Goal: Task Accomplishment & Management: Complete application form

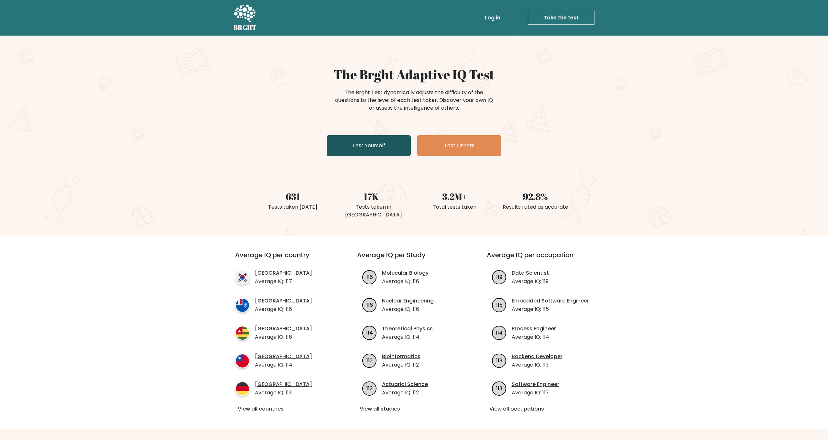
click at [352, 138] on link "Test Yourself" at bounding box center [369, 145] width 84 height 21
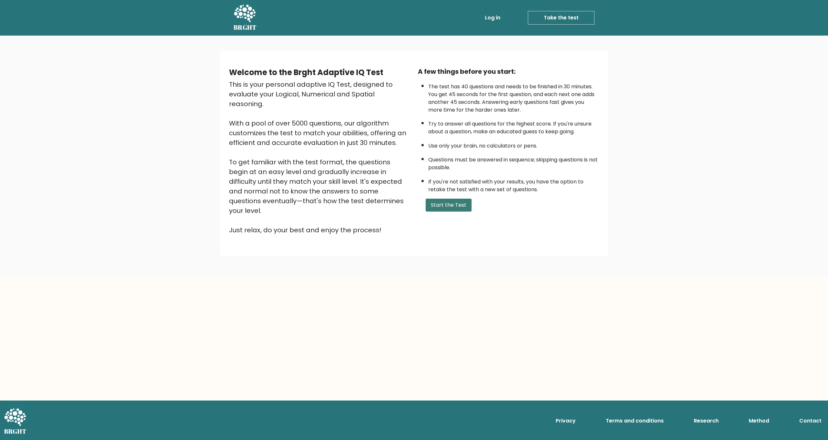
click at [450, 211] on button "Start the Test" at bounding box center [448, 205] width 46 height 13
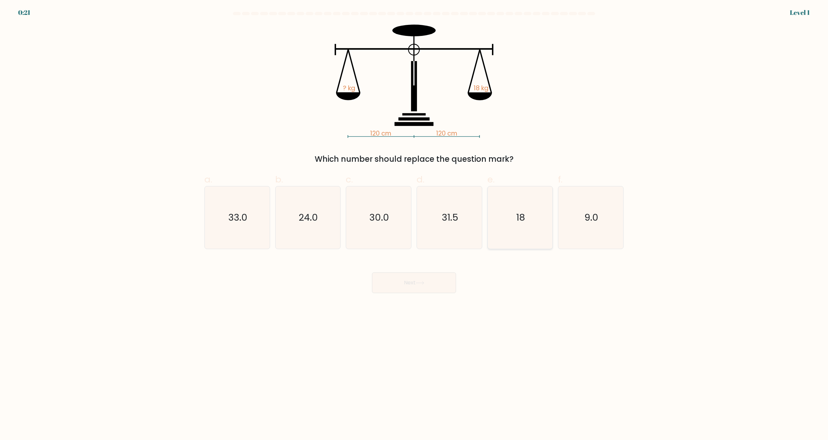
click at [508, 209] on icon "18" at bounding box center [520, 217] width 62 height 62
click at [414, 220] on input "e. 18" at bounding box center [414, 222] width 0 height 4
radio input "true"
click at [421, 289] on button "Next" at bounding box center [414, 282] width 84 height 21
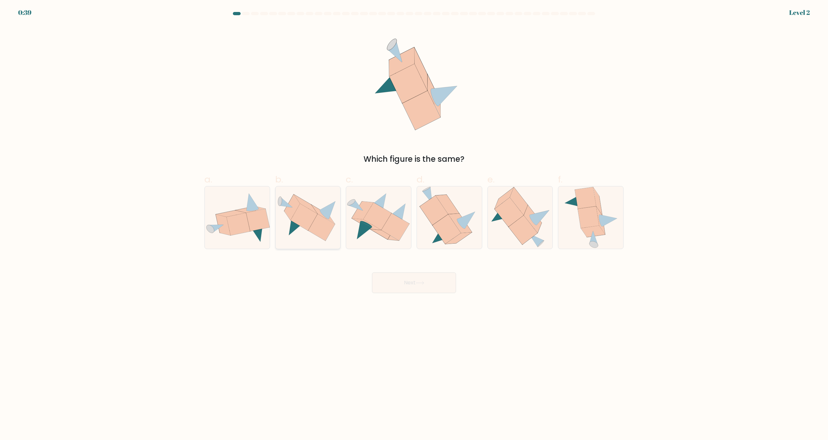
click at [310, 234] on icon at bounding box center [307, 217] width 65 height 47
click at [414, 224] on input "b." at bounding box center [414, 222] width 0 height 4
radio input "true"
click at [407, 288] on button "Next" at bounding box center [414, 282] width 84 height 21
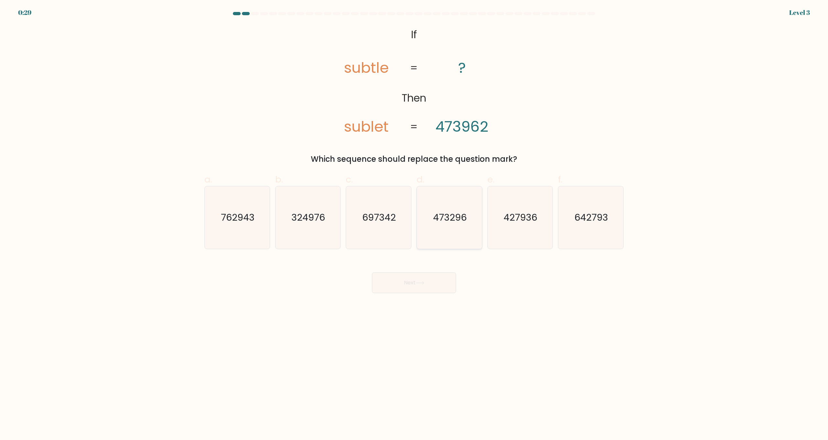
click at [445, 210] on icon "473296" at bounding box center [449, 217] width 62 height 62
click at [414, 220] on input "d. 473296" at bounding box center [414, 222] width 0 height 4
radio input "true"
click at [422, 283] on icon at bounding box center [419, 283] width 9 height 4
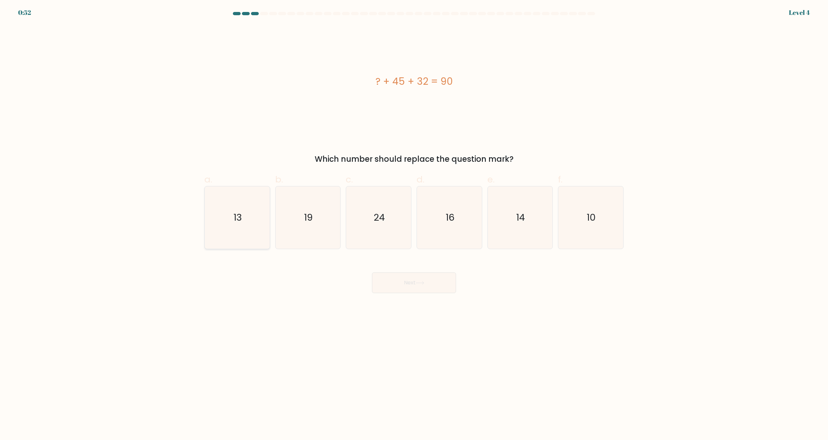
click at [237, 205] on icon "13" at bounding box center [237, 217] width 62 height 62
click at [414, 220] on input "a. 13" at bounding box center [414, 222] width 0 height 4
radio input "true"
click at [411, 279] on button "Next" at bounding box center [414, 282] width 84 height 21
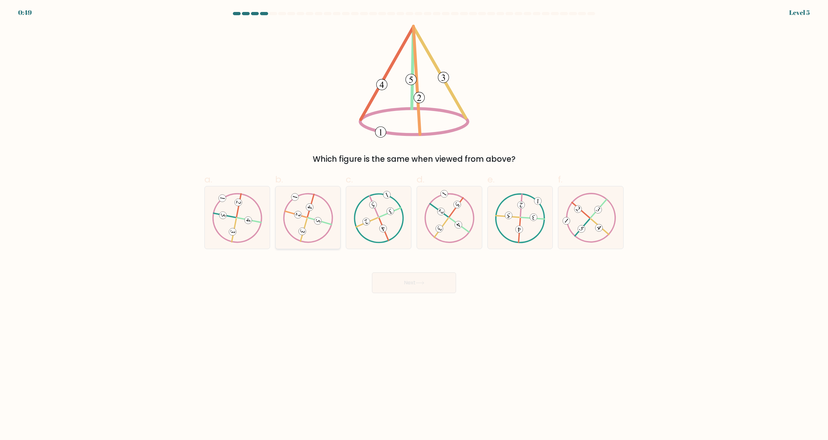
click at [319, 224] on icon at bounding box center [308, 218] width 50 height 50
click at [414, 224] on input "b." at bounding box center [414, 222] width 0 height 4
radio input "true"
click at [403, 282] on button "Next" at bounding box center [414, 282] width 84 height 21
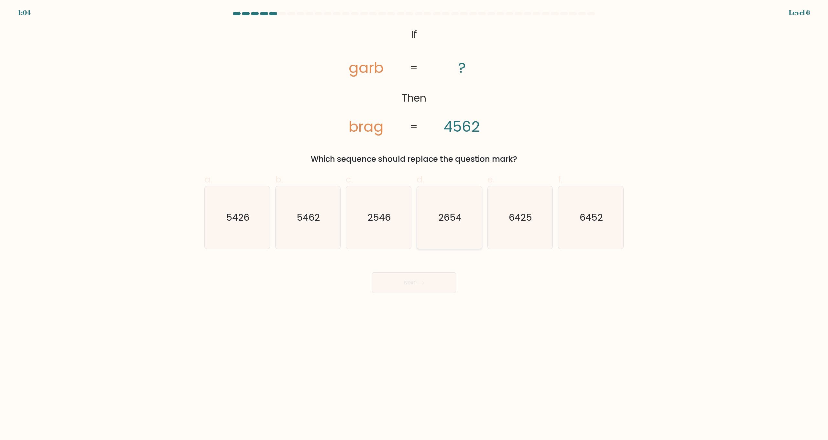
click at [452, 208] on icon "2654" at bounding box center [449, 217] width 62 height 62
click at [414, 220] on input "d. 2654" at bounding box center [414, 222] width 0 height 4
radio input "true"
click at [424, 287] on button "Next" at bounding box center [414, 282] width 84 height 21
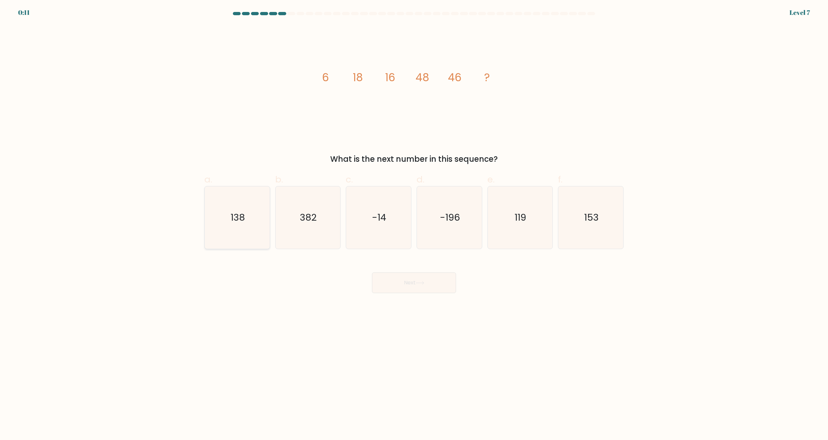
click at [241, 220] on text "138" at bounding box center [238, 217] width 14 height 13
click at [414, 220] on input "a. 138" at bounding box center [414, 222] width 0 height 4
radio input "true"
click at [394, 284] on button "Next" at bounding box center [414, 282] width 84 height 21
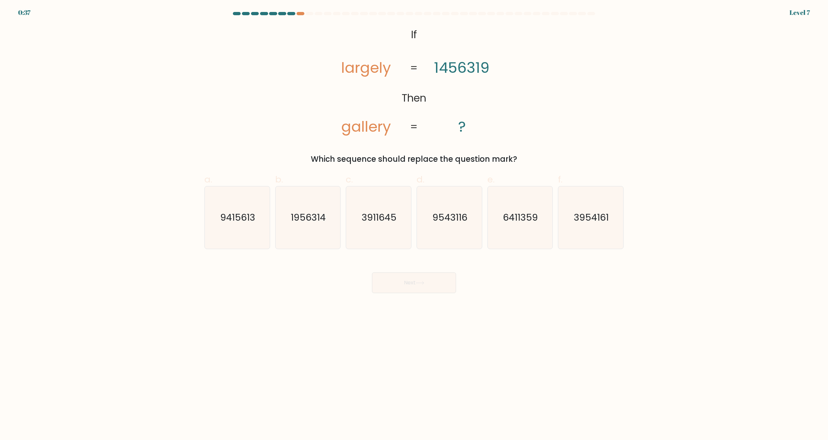
click at [298, 16] on div at bounding box center [413, 15] width 427 height 6
click at [519, 206] on icon "6411359" at bounding box center [520, 217] width 62 height 62
click at [414, 220] on input "e. 6411359" at bounding box center [414, 222] width 0 height 4
radio input "true"
click at [414, 287] on button "Next" at bounding box center [414, 282] width 84 height 21
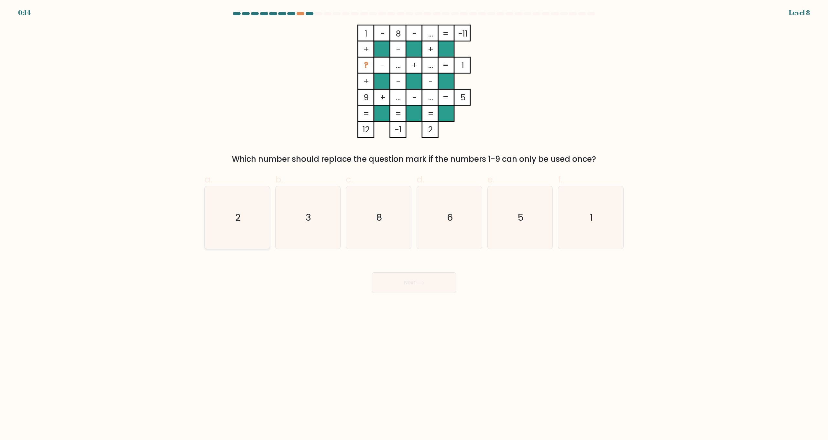
click at [240, 208] on icon "2" at bounding box center [237, 217] width 62 height 62
click at [414, 220] on input "a. 2" at bounding box center [414, 222] width 0 height 4
radio input "true"
click at [399, 281] on button "Next" at bounding box center [414, 282] width 84 height 21
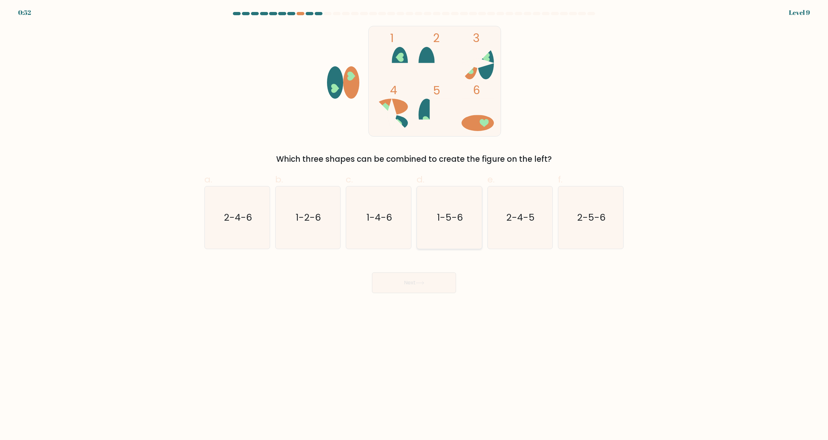
click at [434, 229] on icon "1-5-6" at bounding box center [449, 217] width 62 height 62
click at [414, 224] on input "d. 1-5-6" at bounding box center [414, 222] width 0 height 4
radio input "true"
click at [402, 280] on button "Next" at bounding box center [414, 282] width 84 height 21
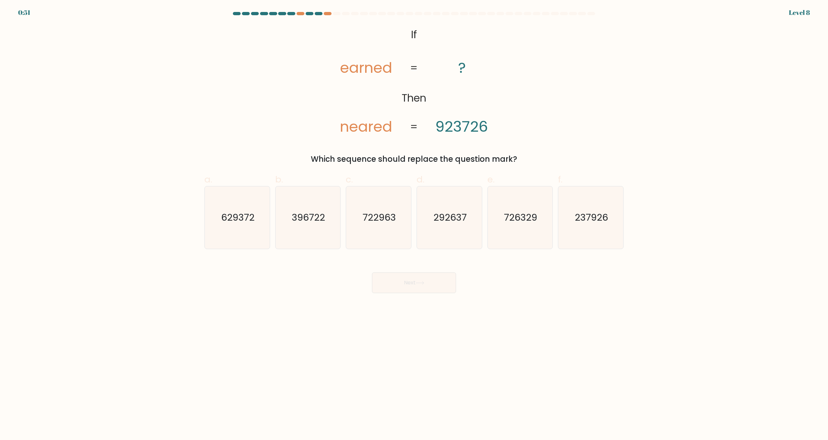
click at [411, 253] on form "If ?" at bounding box center [414, 152] width 828 height 281
click at [429, 223] on icon "292637" at bounding box center [449, 217] width 62 height 62
click at [414, 223] on input "d. 292637" at bounding box center [414, 222] width 0 height 4
radio input "true"
click at [416, 277] on button "Next" at bounding box center [414, 282] width 84 height 21
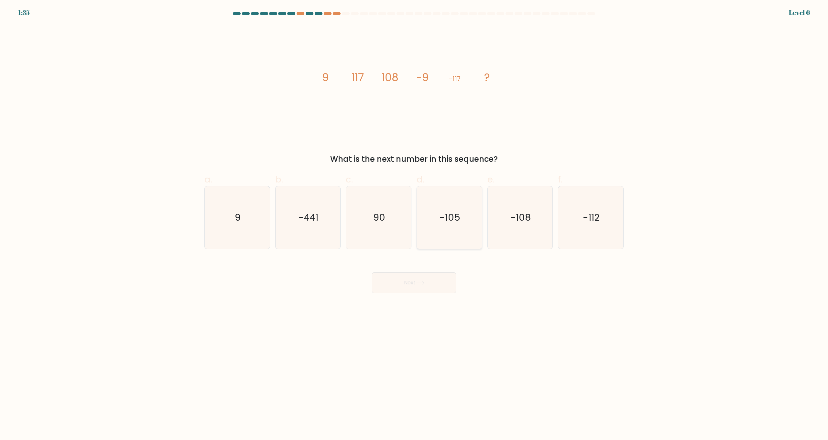
click at [460, 205] on icon "-105" at bounding box center [449, 217] width 62 height 62
click at [414, 220] on input "d. -105" at bounding box center [414, 222] width 0 height 4
radio input "true"
click at [426, 274] on button "Next" at bounding box center [414, 282] width 84 height 21
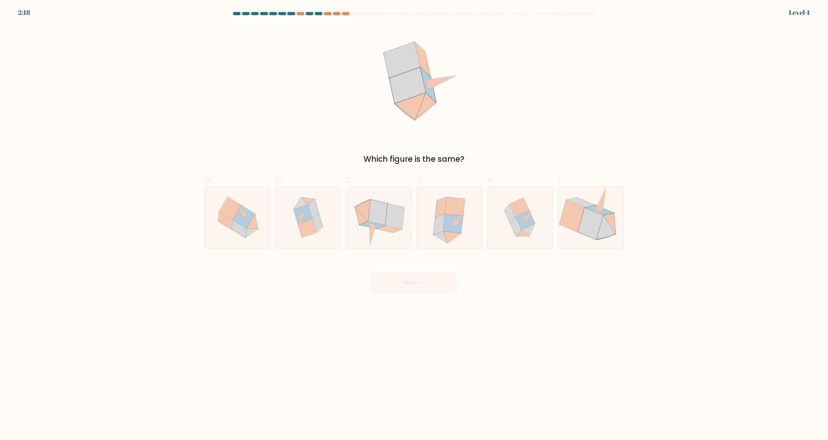
click at [419, 285] on button "Next" at bounding box center [414, 282] width 84 height 21
click at [475, 169] on div "a. b. c." at bounding box center [414, 207] width 424 height 81
click at [464, 214] on icon at bounding box center [449, 217] width 56 height 62
click at [414, 220] on input "d." at bounding box center [414, 222] width 0 height 4
radio input "true"
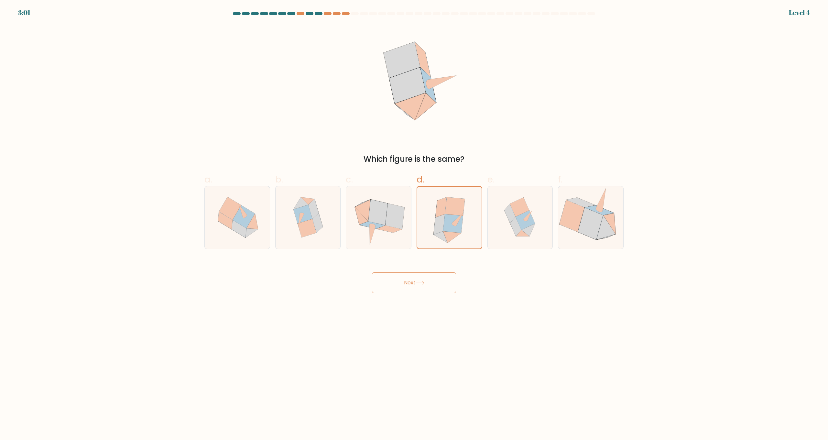
click at [437, 278] on button "Next" at bounding box center [414, 282] width 84 height 21
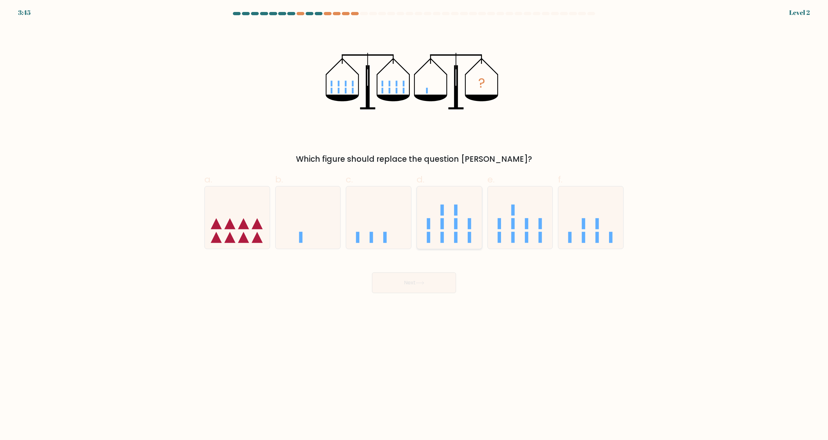
click at [450, 215] on icon at bounding box center [449, 218] width 65 height 54
click at [414, 220] on input "d." at bounding box center [414, 222] width 0 height 4
radio input "true"
click at [430, 285] on button "Next" at bounding box center [414, 282] width 84 height 21
